Goal: Task Accomplishment & Management: Manage account settings

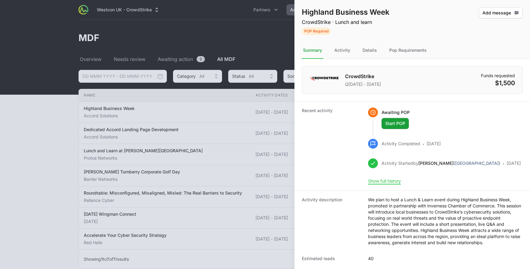
click at [230, 34] on div at bounding box center [265, 134] width 530 height 269
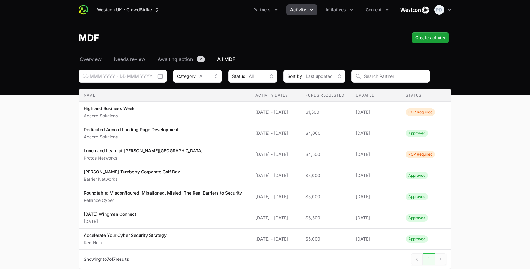
click at [84, 9] on img at bounding box center [83, 10] width 10 height 10
click at [84, 15] on div "Westcon UK - CrowdStrike Partners Activity Initiatives Content" at bounding box center [235, 9] width 314 height 11
click at [305, 9] on span "Activity" at bounding box center [298, 10] width 16 height 6
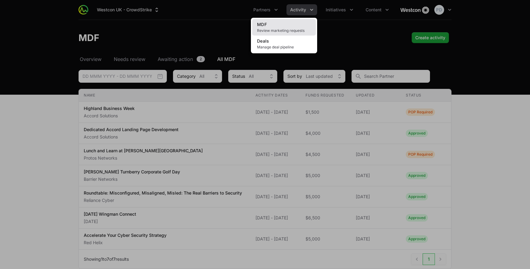
click at [287, 21] on link "MDF Review marketing requests" at bounding box center [284, 27] width 64 height 17
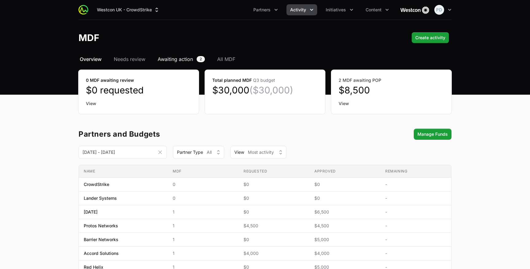
click at [183, 61] on span "Awaiting action" at bounding box center [175, 58] width 35 height 7
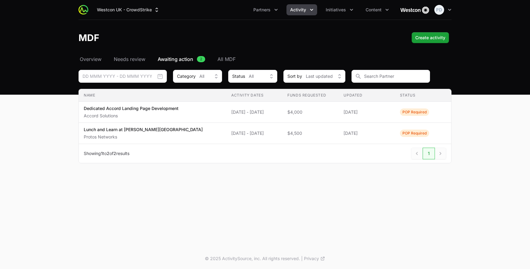
click at [291, 13] on button "Activity" at bounding box center [301, 9] width 31 height 11
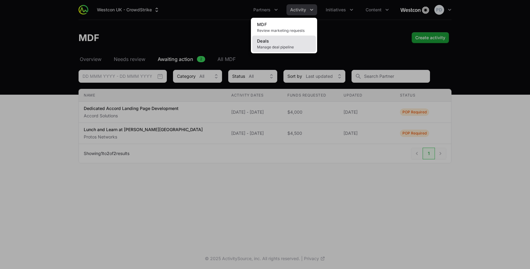
click at [283, 41] on link "Deals Manage deal pipeline" at bounding box center [284, 44] width 64 height 17
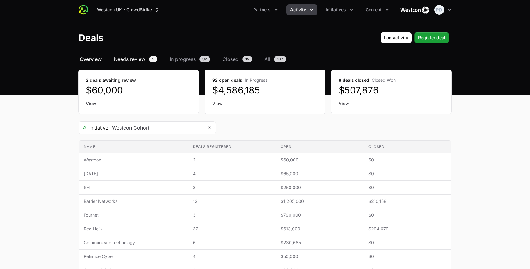
click at [138, 58] on span "Needs review" at bounding box center [130, 58] width 32 height 7
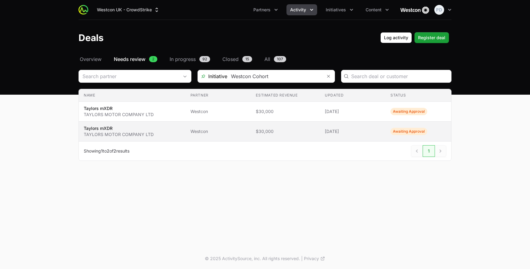
click at [151, 133] on p "TAYLORS MOTOR COMPANY LTD" at bounding box center [119, 134] width 70 height 6
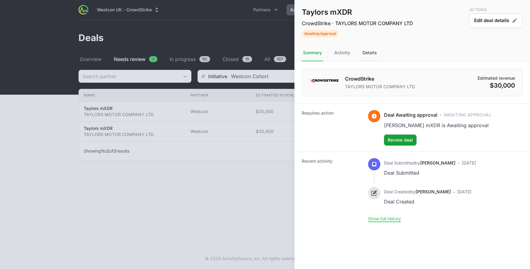
click at [371, 53] on div "Details" at bounding box center [369, 53] width 17 height 17
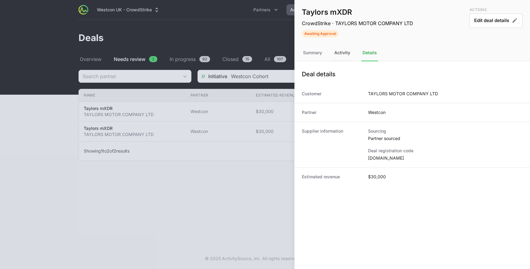
click at [343, 48] on div "Activity" at bounding box center [342, 53] width 18 height 17
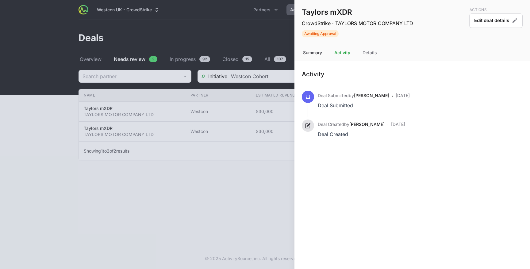
click at [321, 49] on div "Summary" at bounding box center [312, 53] width 21 height 17
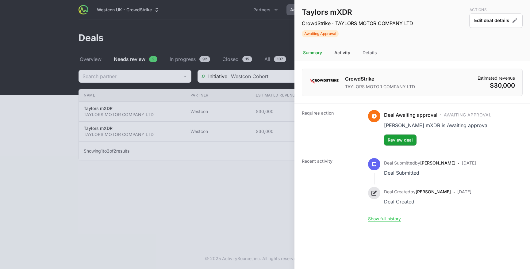
click at [339, 55] on div "Activity" at bounding box center [342, 53] width 18 height 17
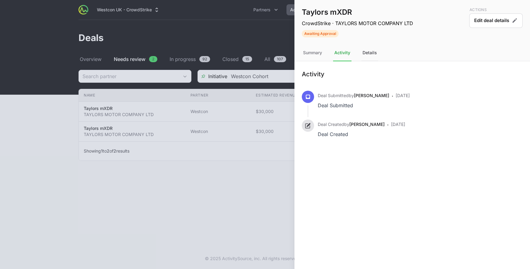
click at [373, 51] on div "Details" at bounding box center [369, 53] width 17 height 17
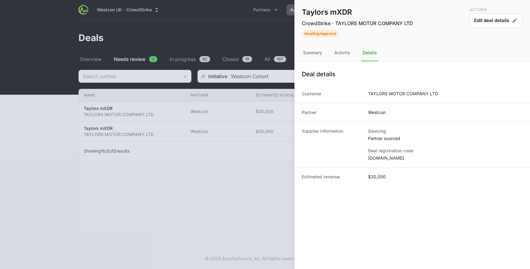
click at [234, 177] on div at bounding box center [265, 134] width 530 height 269
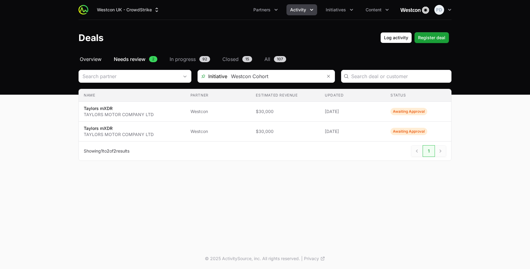
click at [88, 56] on span "Overview" at bounding box center [91, 58] width 22 height 7
